Goal: Find specific page/section: Find specific page/section

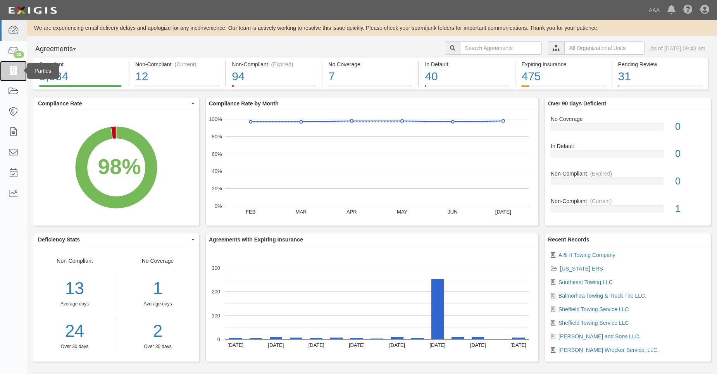
click at [17, 77] on link at bounding box center [13, 71] width 27 height 21
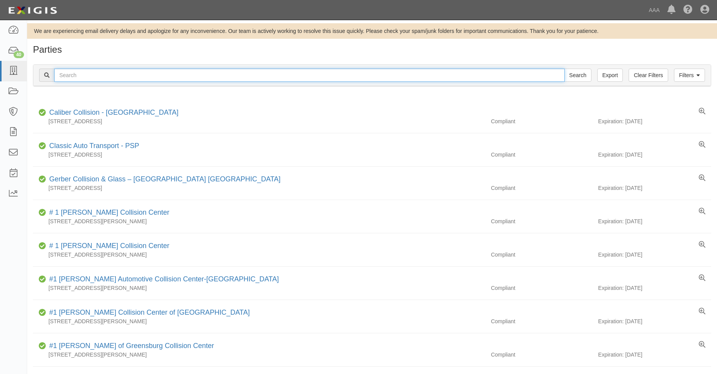
click at [74, 76] on input "text" at bounding box center [309, 75] width 511 height 13
type input "31601"
click at [564, 69] on input "Search" at bounding box center [577, 75] width 27 height 13
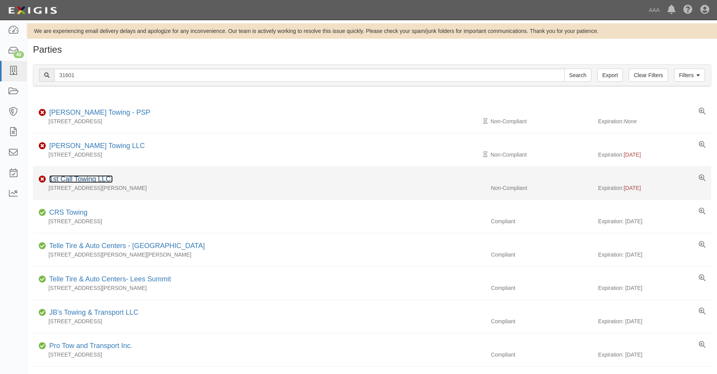
click at [83, 177] on link "1st Call Towing LLC." at bounding box center [81, 179] width 64 height 8
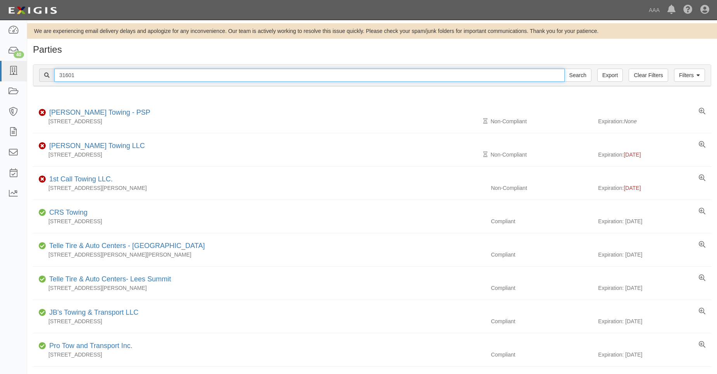
click at [78, 79] on input "31601" at bounding box center [309, 75] width 511 height 13
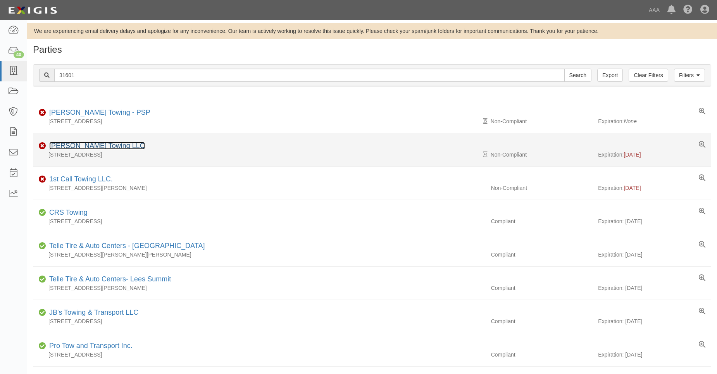
click at [78, 145] on link "[PERSON_NAME] Towing LLC" at bounding box center [97, 146] width 96 height 8
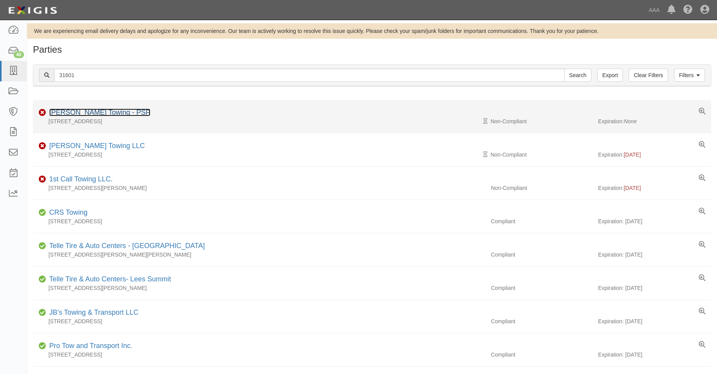
click at [68, 114] on link "Rivera's Towing - PSP" at bounding box center [99, 113] width 101 height 8
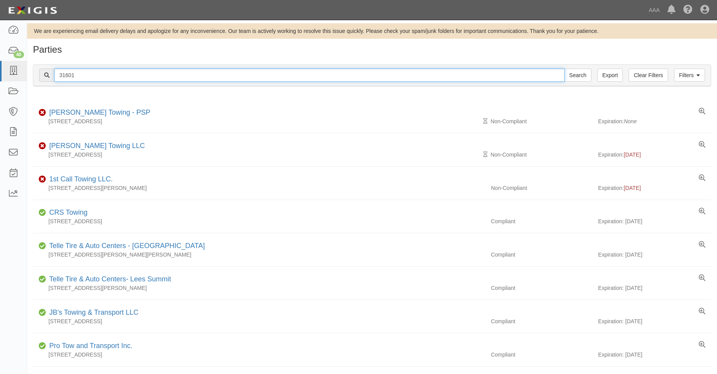
click at [76, 74] on input "31601" at bounding box center [309, 75] width 511 height 13
type input "31603"
click at [564, 69] on input "Search" at bounding box center [577, 75] width 27 height 13
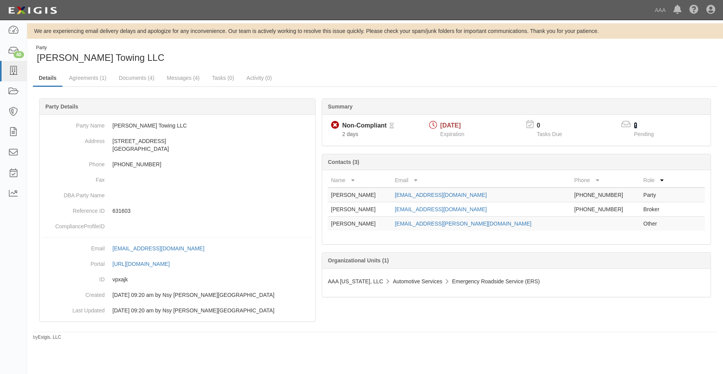
click at [636, 126] on link "2" at bounding box center [635, 125] width 3 height 7
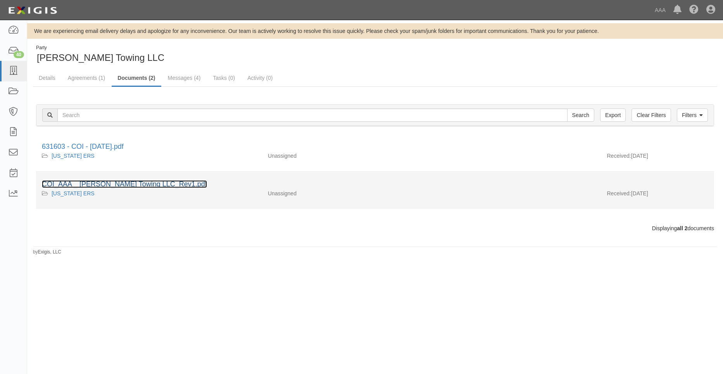
click at [133, 187] on link "COI_AAA _ [PERSON_NAME] Towing LLC_Rev1.pdf" at bounding box center [124, 184] width 165 height 8
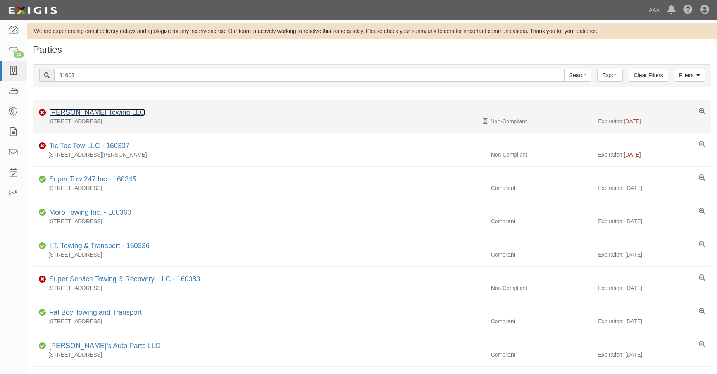
click at [77, 109] on link "[PERSON_NAME] Towing LLC" at bounding box center [97, 113] width 96 height 8
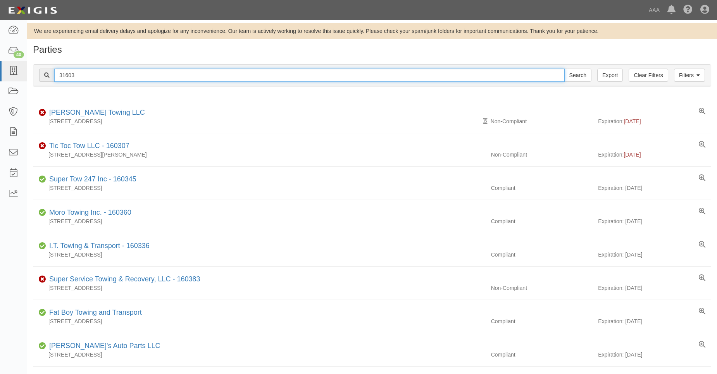
click at [66, 77] on input "31603" at bounding box center [309, 75] width 511 height 13
drag, startPoint x: 66, startPoint y: 77, endPoint x: 72, endPoint y: 77, distance: 6.2
click at [72, 77] on input "31603" at bounding box center [309, 75] width 511 height 13
type input "31871"
click at [564, 69] on input "Search" at bounding box center [577, 75] width 27 height 13
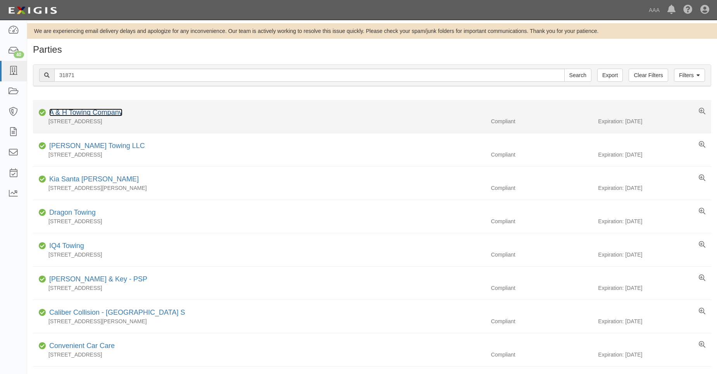
click at [109, 112] on link "A & H Towing Company" at bounding box center [85, 113] width 73 height 8
